Goal: Book appointment/travel/reservation

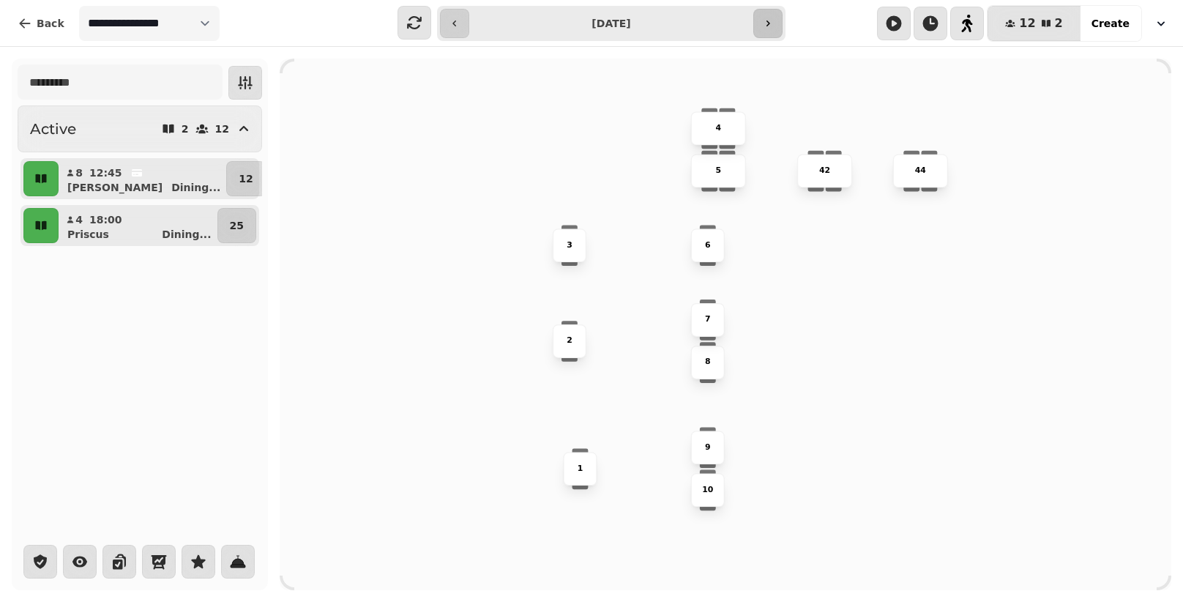
click at [774, 19] on button "button" at bounding box center [767, 23] width 29 height 29
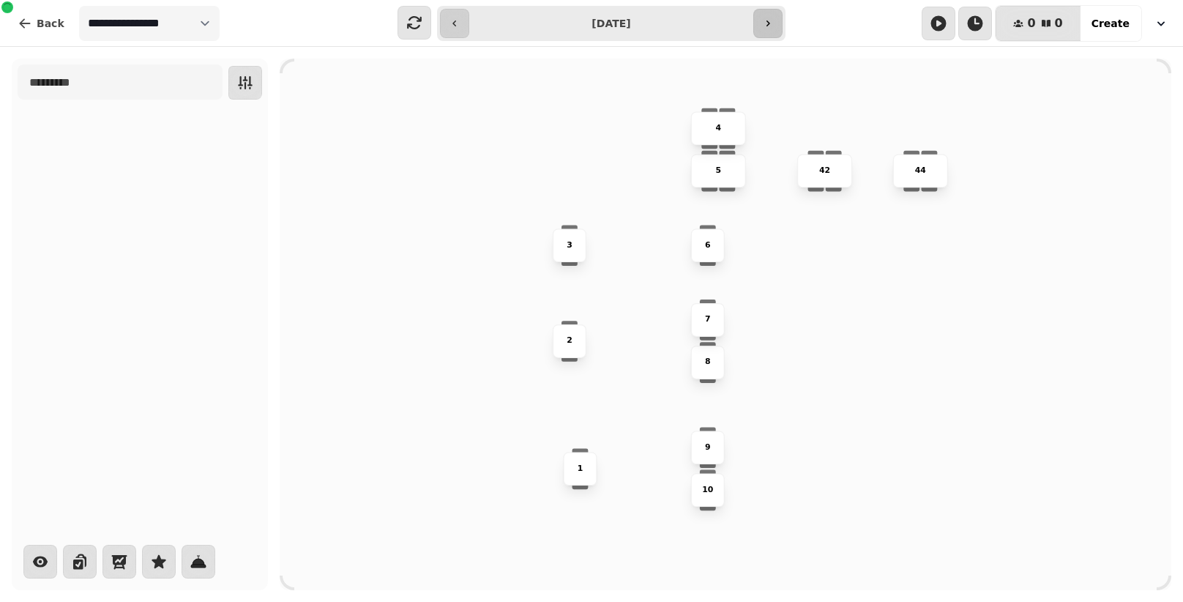
click at [774, 19] on button "button" at bounding box center [767, 23] width 29 height 29
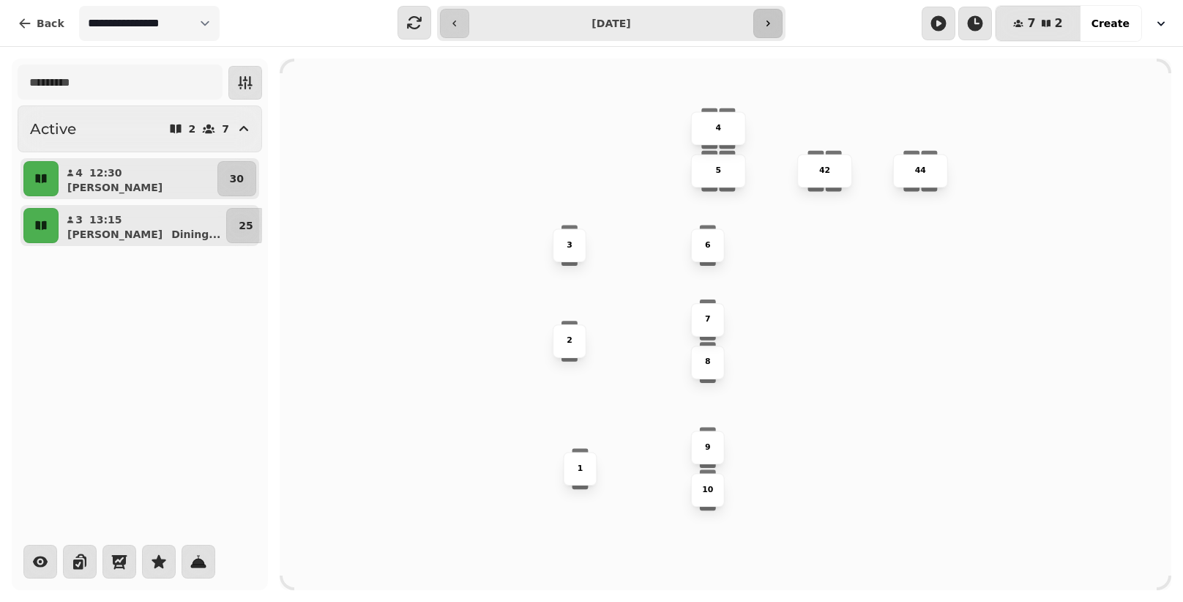
click at [774, 19] on button "button" at bounding box center [767, 23] width 29 height 29
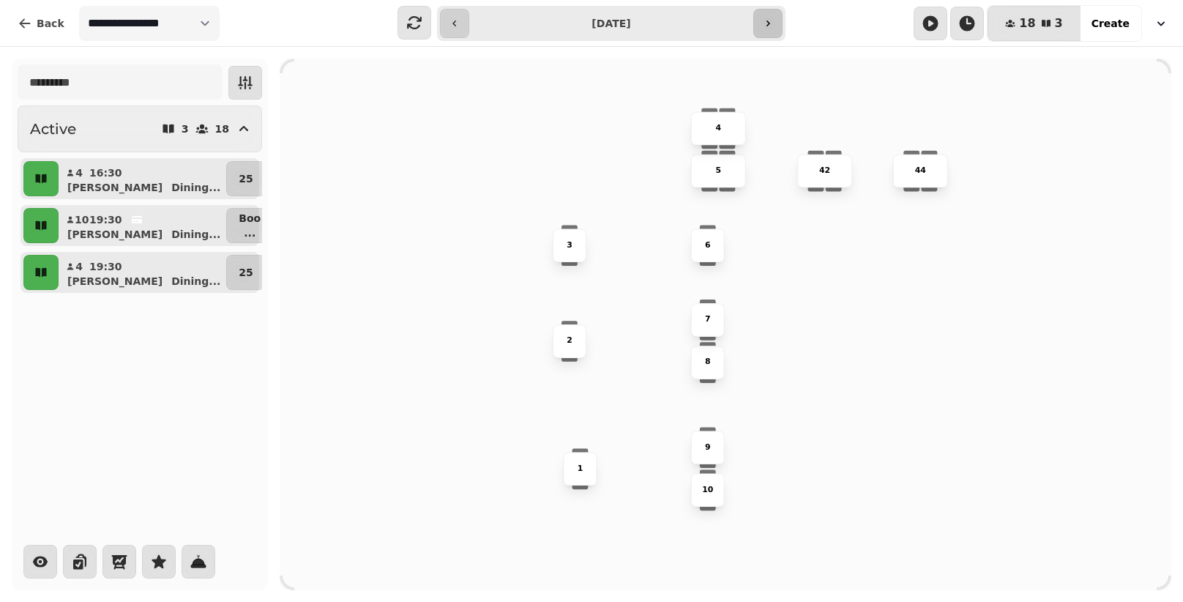
click at [774, 19] on button "button" at bounding box center [767, 23] width 29 height 29
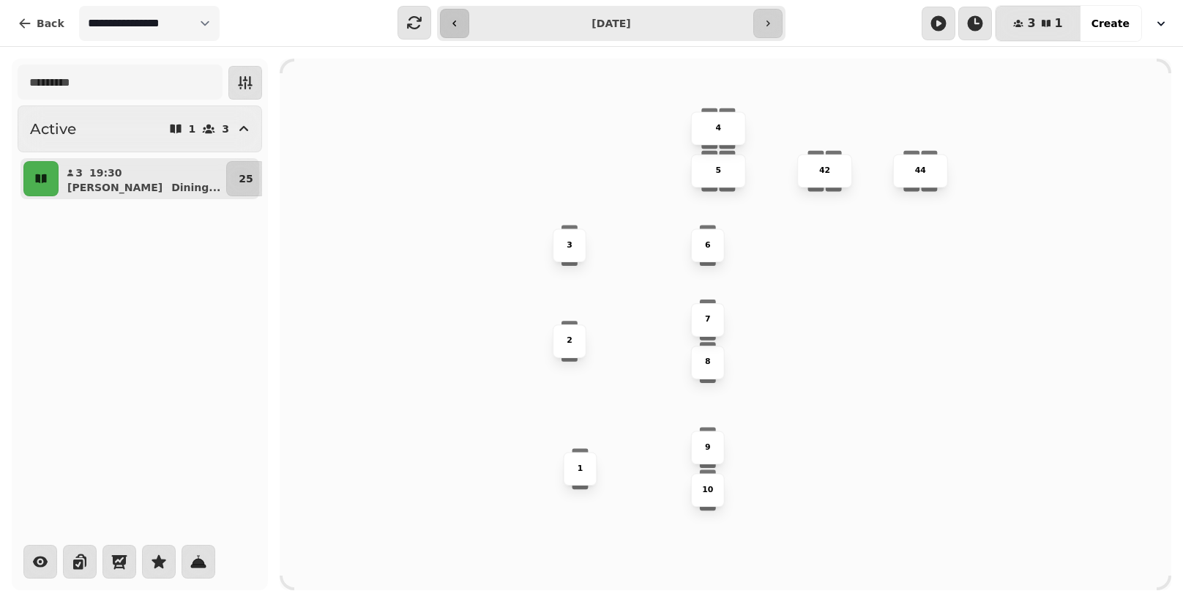
click at [452, 21] on icon "button" at bounding box center [455, 24] width 12 height 12
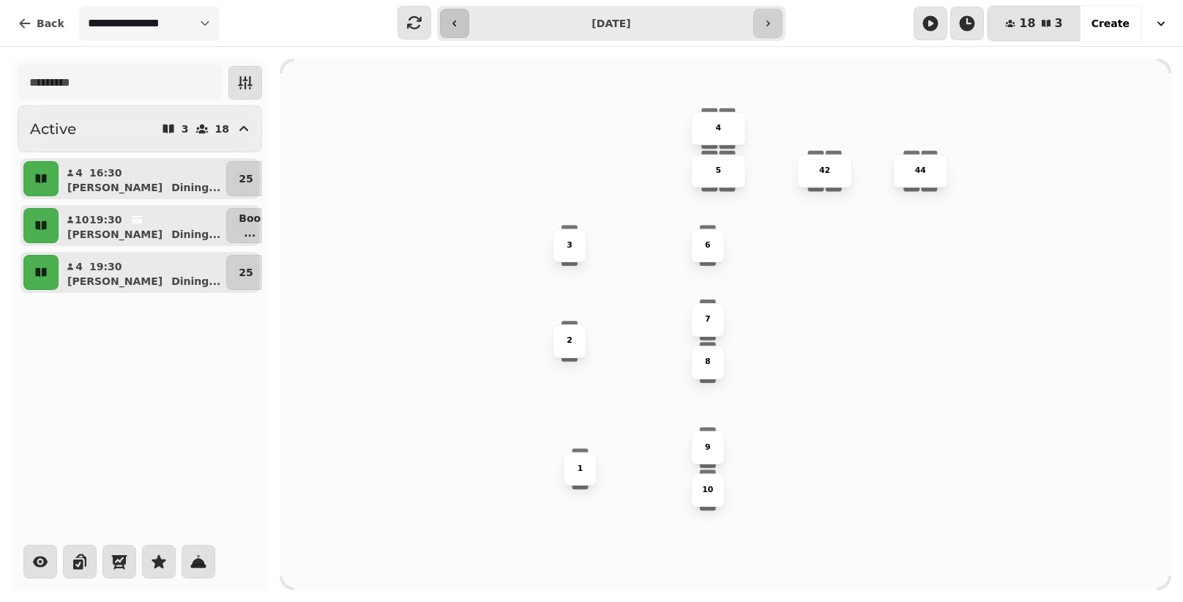
click at [452, 21] on icon "button" at bounding box center [455, 24] width 12 height 12
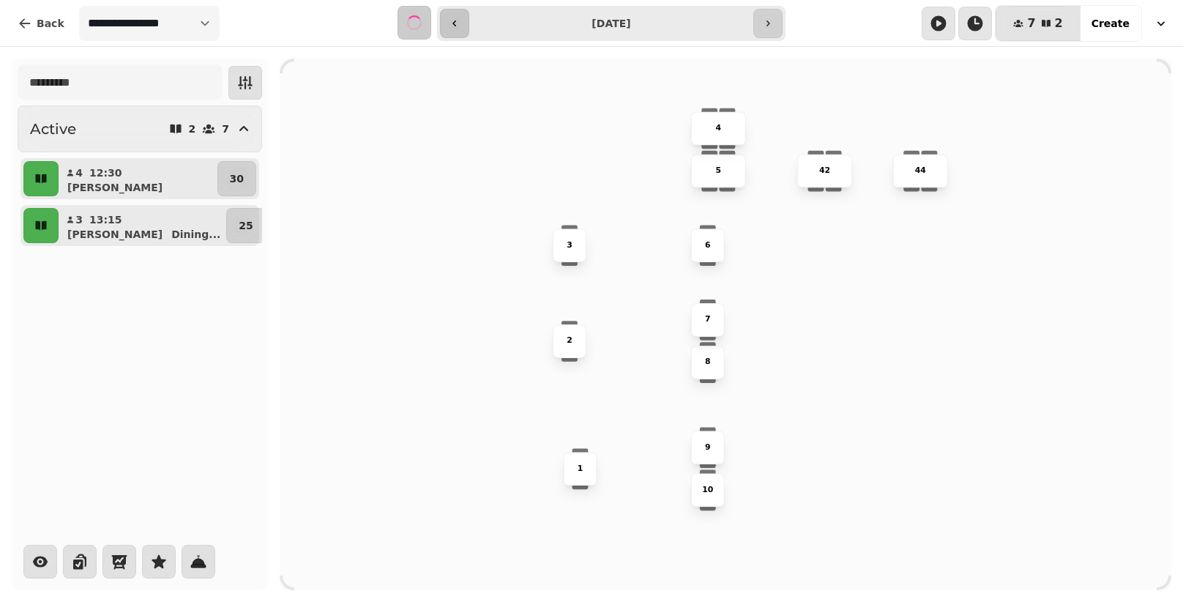
click at [452, 21] on icon "button" at bounding box center [455, 24] width 12 height 12
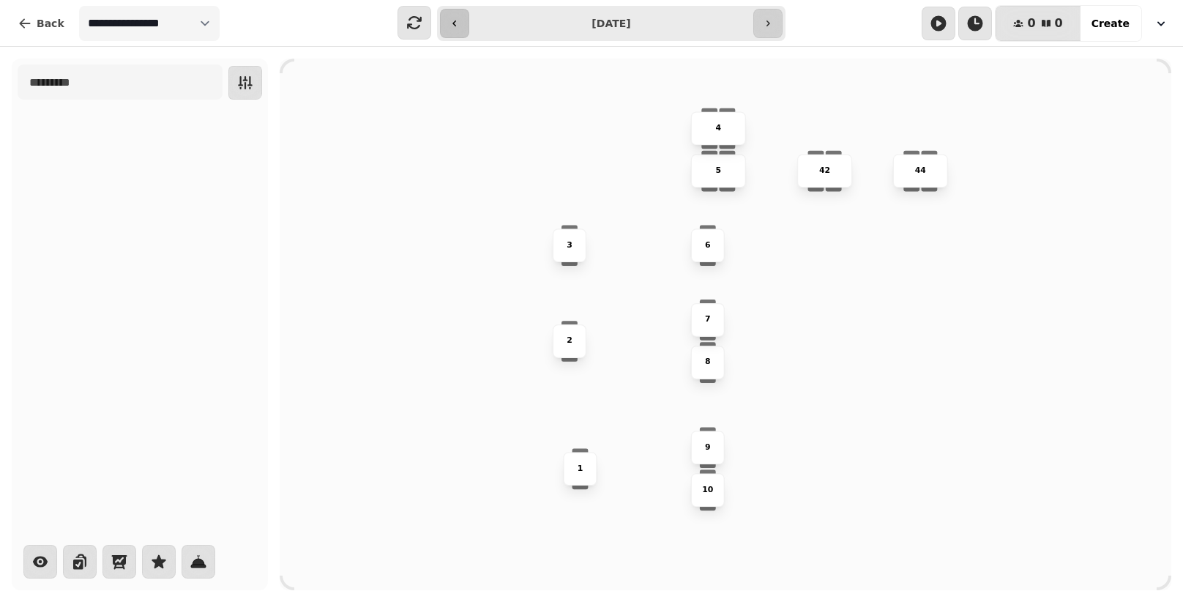
click at [452, 21] on icon "button" at bounding box center [455, 24] width 12 height 12
type input "**********"
